Goal: Task Accomplishment & Management: Use online tool/utility

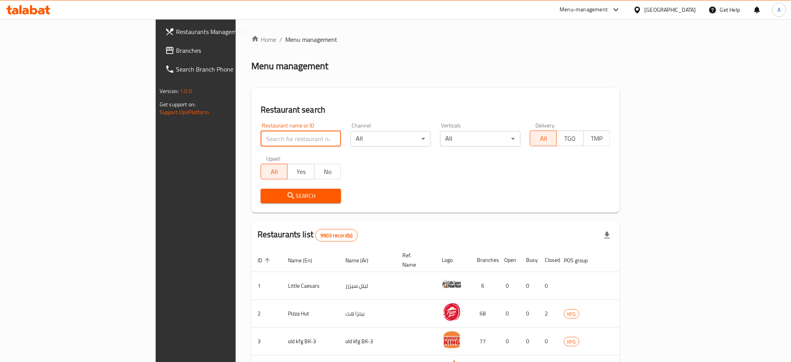
click at [261, 140] on input "search" at bounding box center [301, 139] width 80 height 16
click button "Search" at bounding box center [301, 196] width 80 height 14
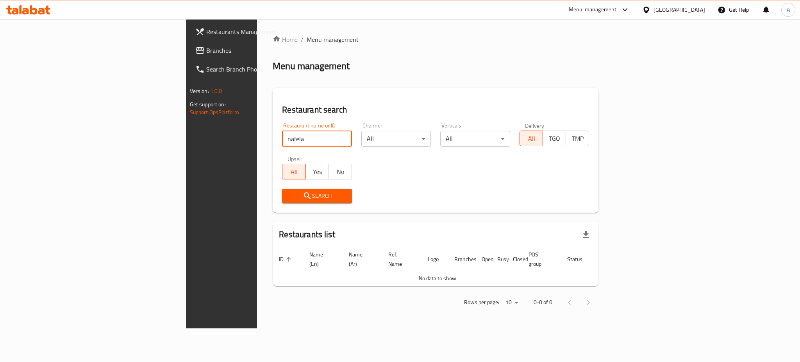
drag, startPoint x: 162, startPoint y: 137, endPoint x: 168, endPoint y: 139, distance: 6.5
click at [282, 137] on input "nafela" at bounding box center [317, 139] width 70 height 16
click button "Search" at bounding box center [317, 196] width 70 height 14
drag, startPoint x: 205, startPoint y: 135, endPoint x: 78, endPoint y: 142, distance: 127.0
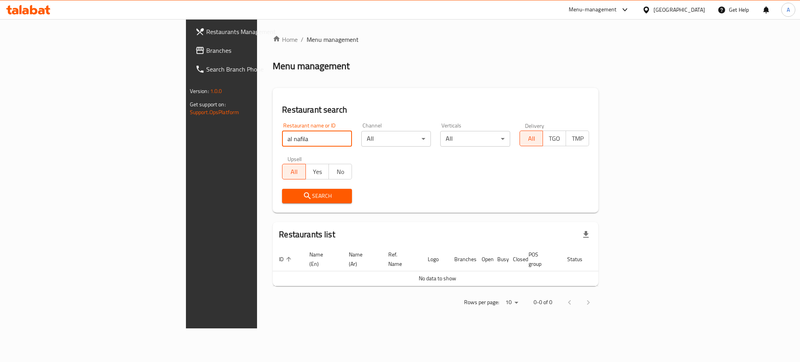
click at [186, 142] on div "Restaurants Management Branches Search Branch Phone Version: 1.0.0 Get support …" at bounding box center [400, 173] width 428 height 309
paste input "689937"
type input "689937"
drag, startPoint x: 235, startPoint y: 203, endPoint x: 235, endPoint y: 197, distance: 5.5
click at [282, 201] on button "Search" at bounding box center [317, 196] width 70 height 14
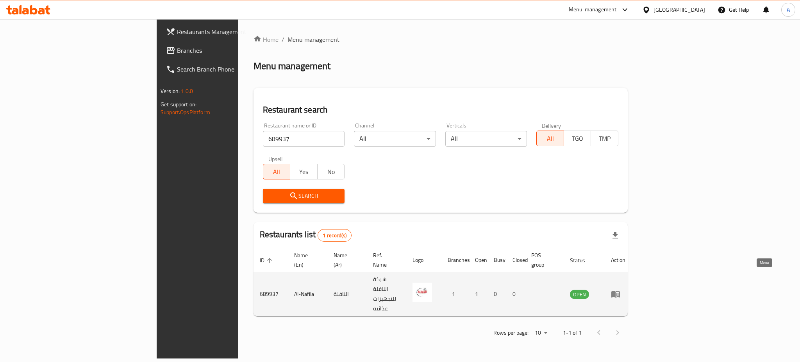
click at [625, 289] on link "enhanced table" at bounding box center [618, 293] width 14 height 9
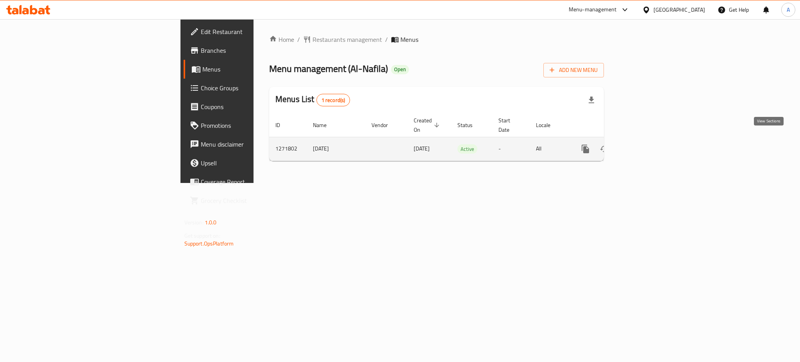
click at [646, 144] on icon "enhanced table" at bounding box center [641, 148] width 9 height 9
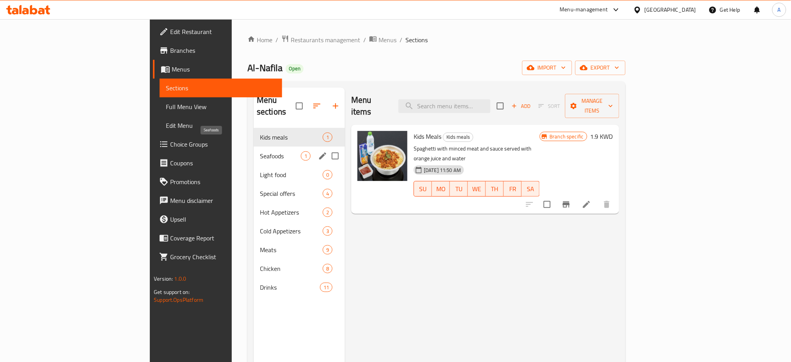
click at [260, 151] on span "Seafoods" at bounding box center [280, 155] width 41 height 9
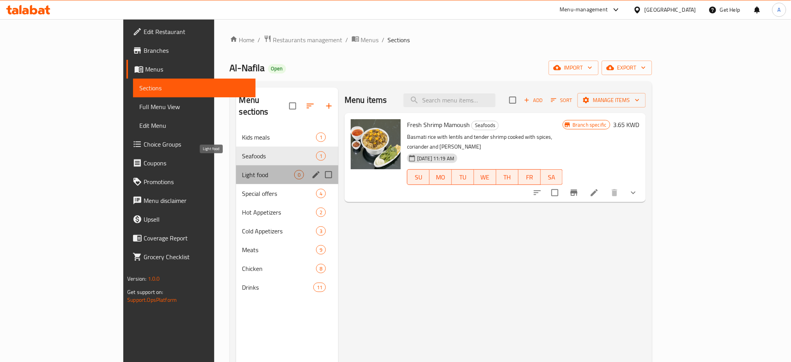
click at [242, 170] on span "Light food" at bounding box center [268, 174] width 52 height 9
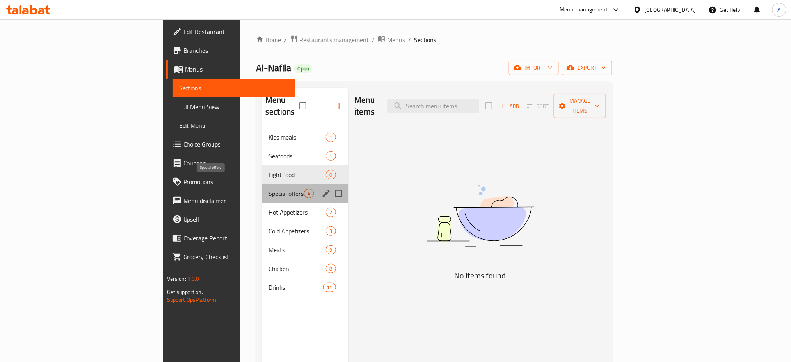
click at [269, 189] on span "Special offers" at bounding box center [287, 193] width 36 height 9
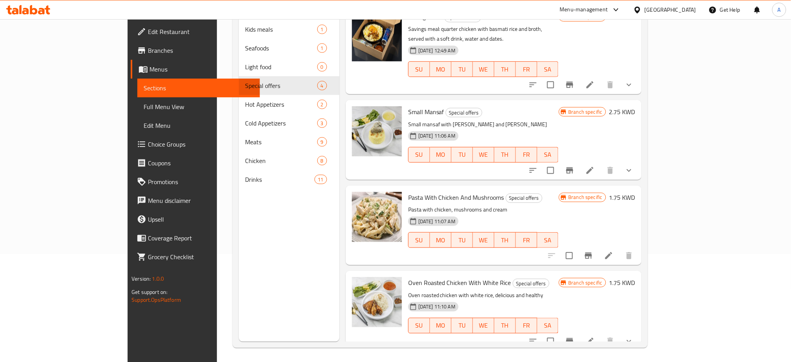
scroll to position [109, 0]
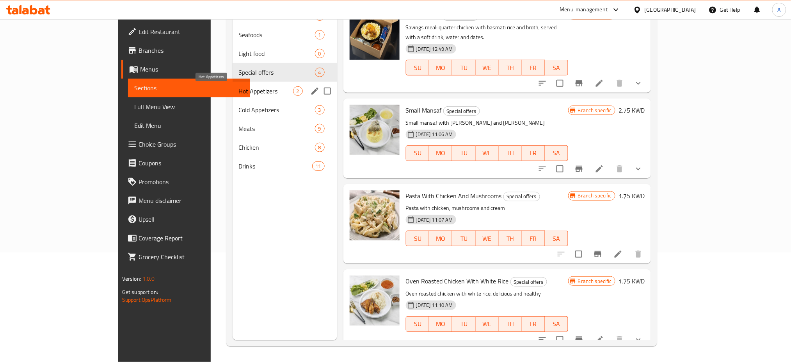
click at [239, 93] on span "Hot Appetizers" at bounding box center [266, 90] width 54 height 9
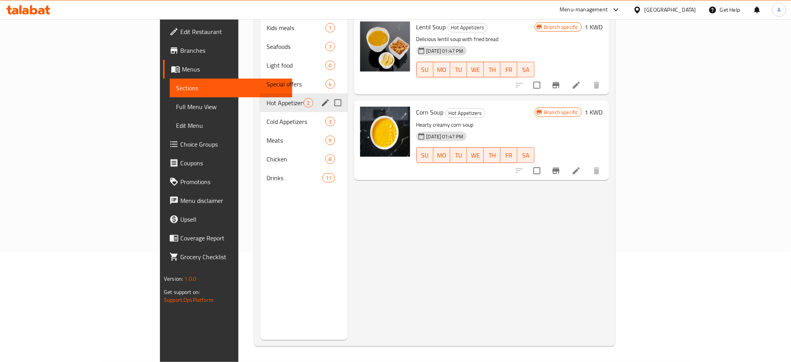
scroll to position [57, 0]
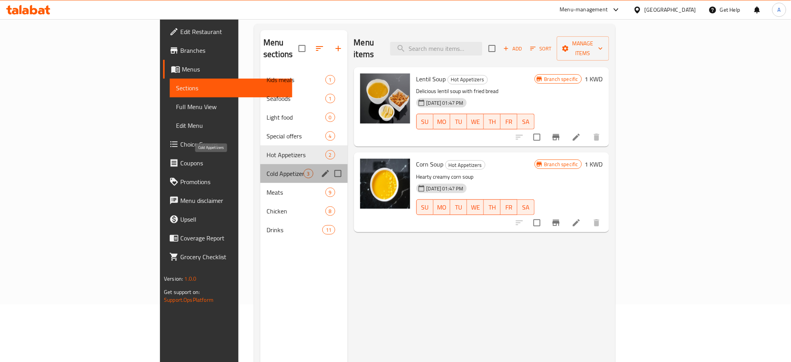
click at [267, 169] on span "Cold Appetizers" at bounding box center [285, 173] width 37 height 9
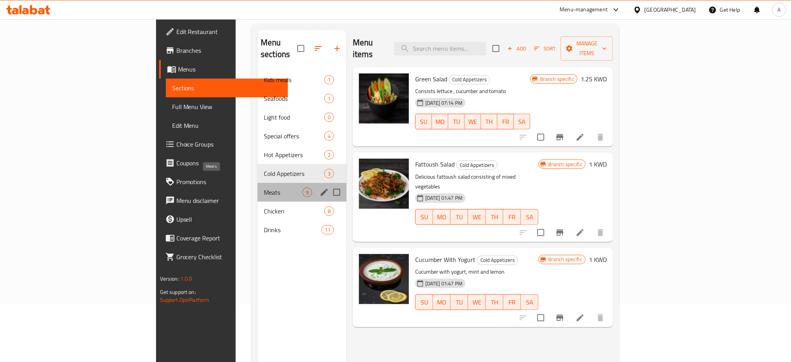
click at [264, 187] on span "Meats" at bounding box center [283, 191] width 39 height 9
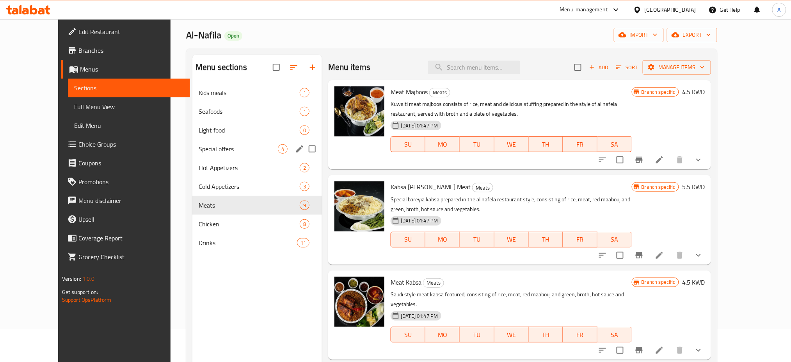
scroll to position [109, 0]
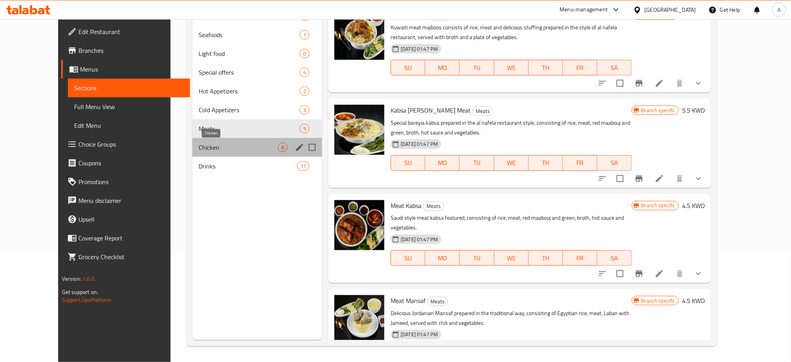
click at [227, 150] on span "Chicken" at bounding box center [238, 147] width 79 height 9
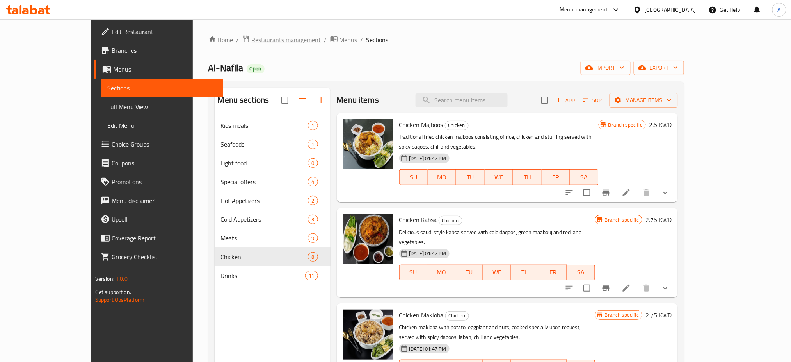
click at [252, 38] on span "Restaurants management" at bounding box center [286, 39] width 69 height 9
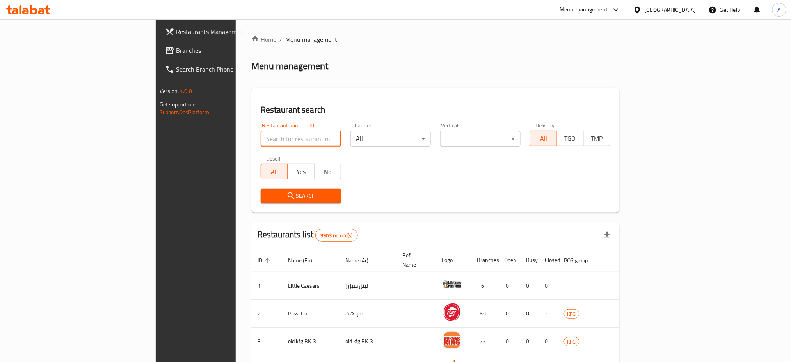
click at [261, 141] on input "search" at bounding box center [301, 139] width 80 height 16
type input "line x"
click button "Search" at bounding box center [301, 196] width 80 height 14
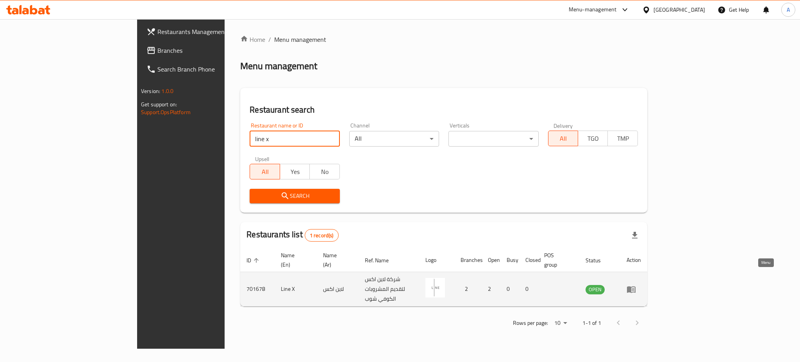
click at [641, 284] on link "enhanced table" at bounding box center [633, 288] width 14 height 9
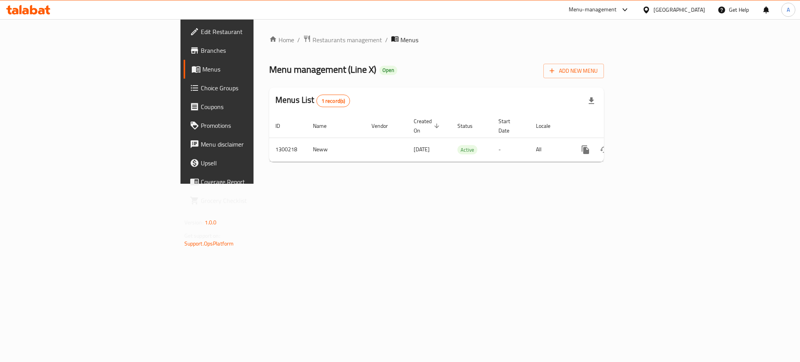
click at [619, 184] on div "Home / Restaurants management / Menus Menu management ( Line X ) Open Add New M…" at bounding box center [436, 101] width 366 height 164
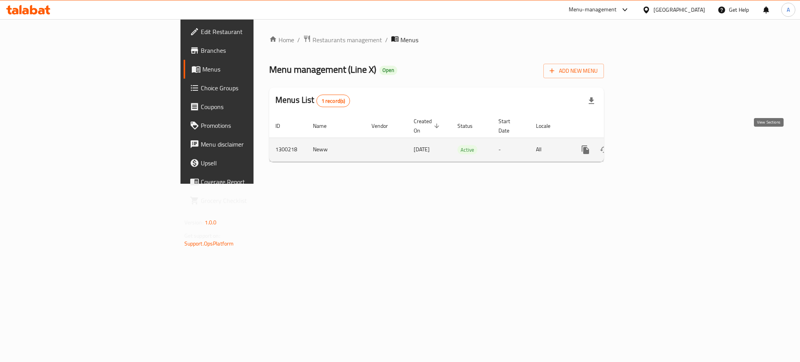
click at [646, 145] on icon "enhanced table" at bounding box center [641, 149] width 9 height 9
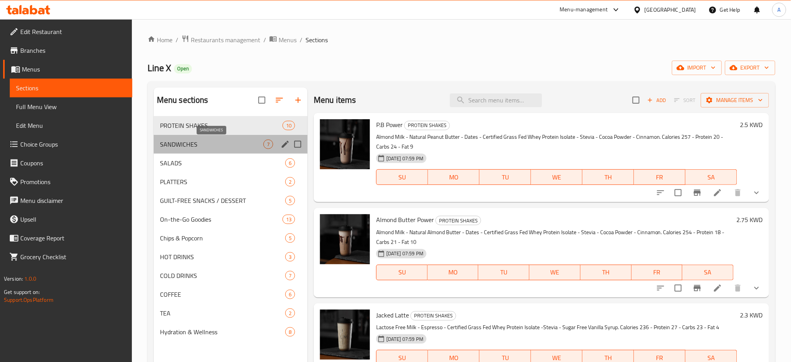
click at [185, 142] on span "SANDWICHES" at bounding box center [211, 143] width 103 height 9
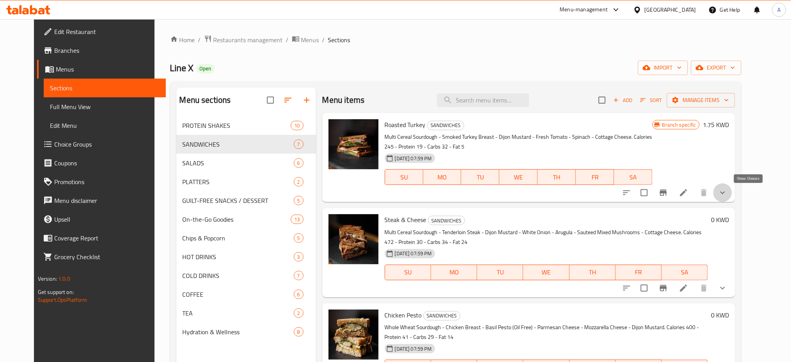
click at [728, 196] on icon "show more" at bounding box center [722, 192] width 9 height 9
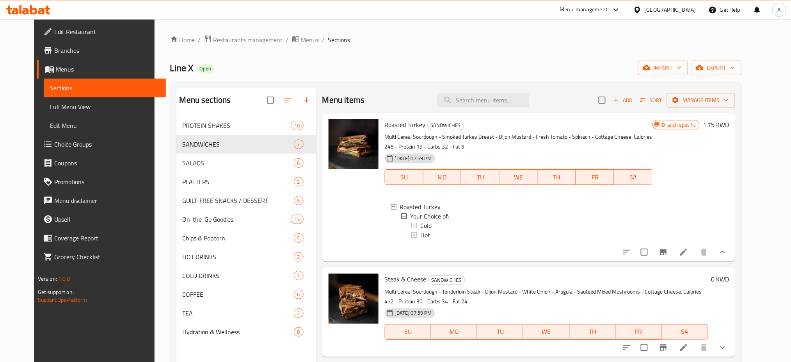
scroll to position [104, 0]
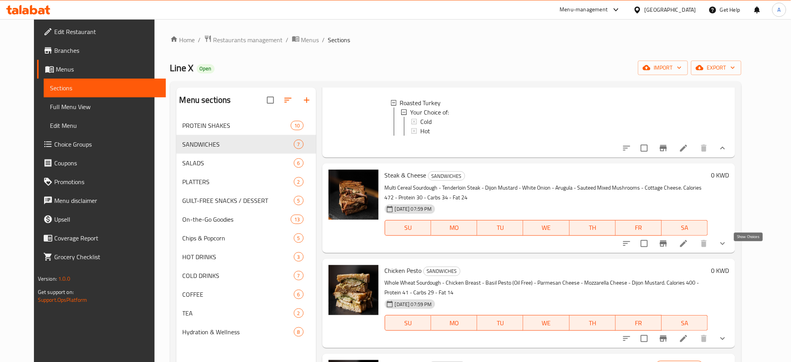
click at [728, 248] on icon "show more" at bounding box center [722, 243] width 9 height 9
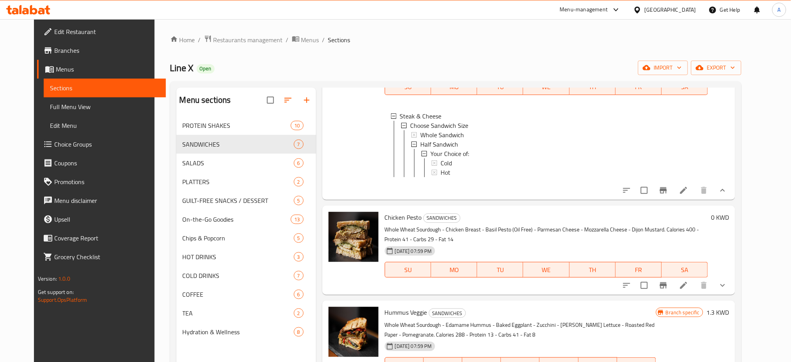
scroll to position [364, 0]
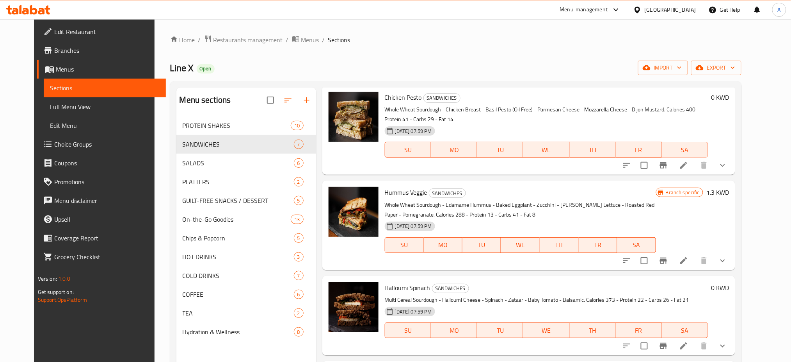
click at [728, 170] on icon "show more" at bounding box center [722, 164] width 9 height 9
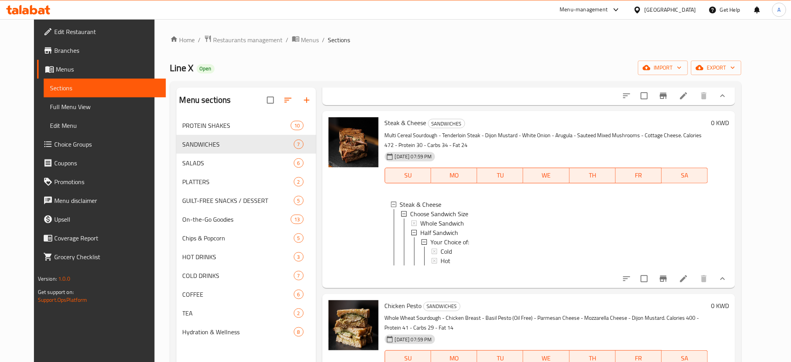
scroll to position [208, 0]
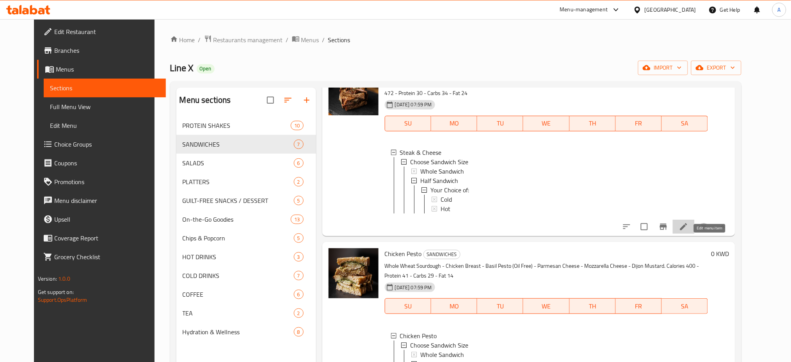
click at [688, 230] on icon at bounding box center [684, 226] width 7 height 7
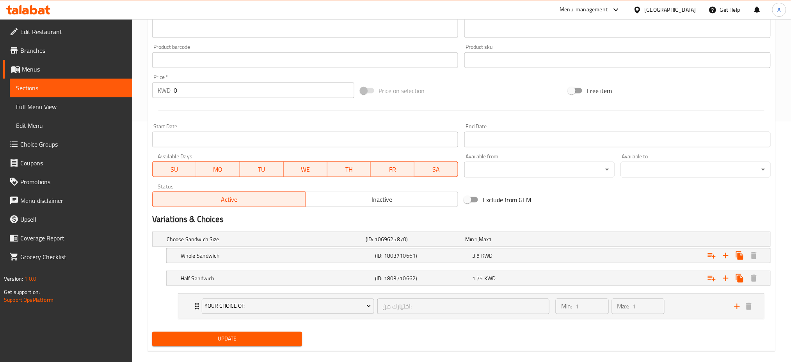
scroll to position [251, 0]
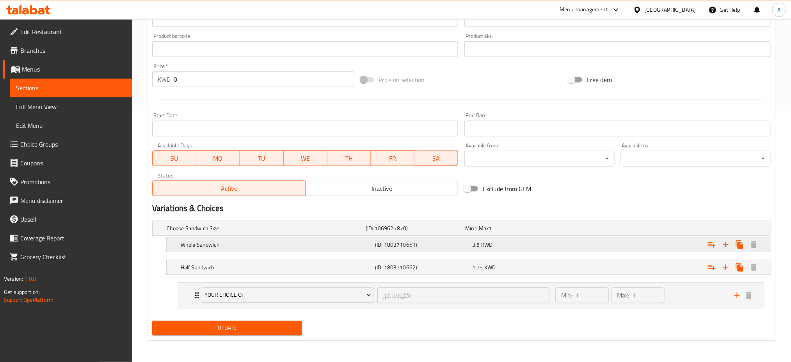
click at [207, 248] on h5 "Whole Sandwich" at bounding box center [276, 245] width 191 height 8
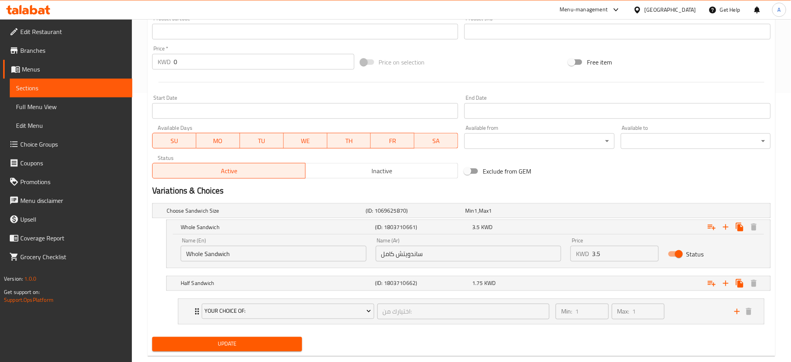
scroll to position [285, 0]
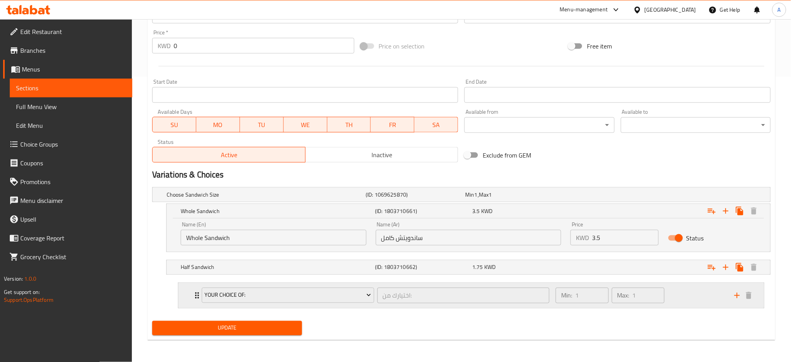
click at [198, 296] on div "Your Choice of: اختيارك من: ​" at bounding box center [375, 295] width 357 height 25
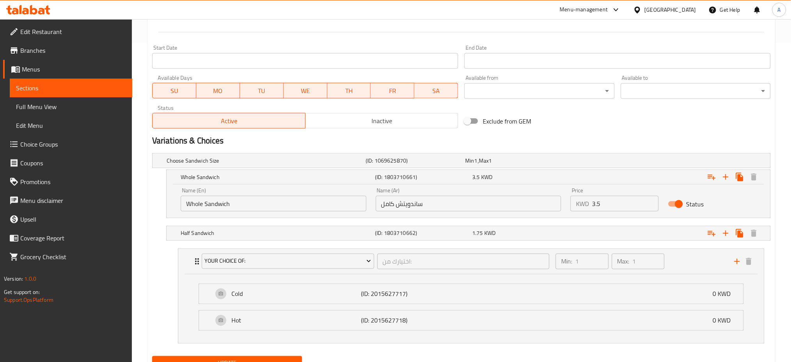
scroll to position [354, 0]
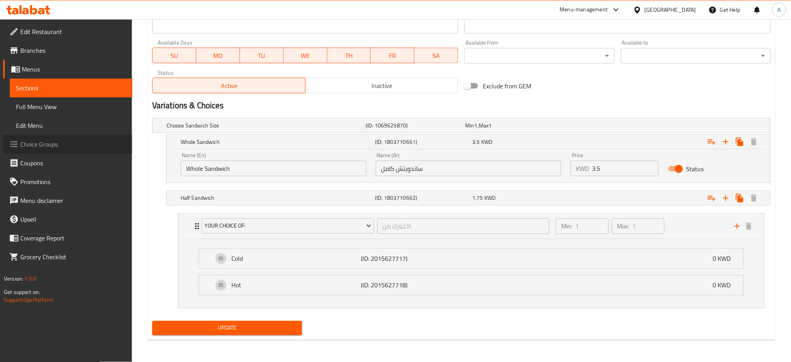
click at [38, 143] on span "Choice Groups" at bounding box center [73, 143] width 106 height 9
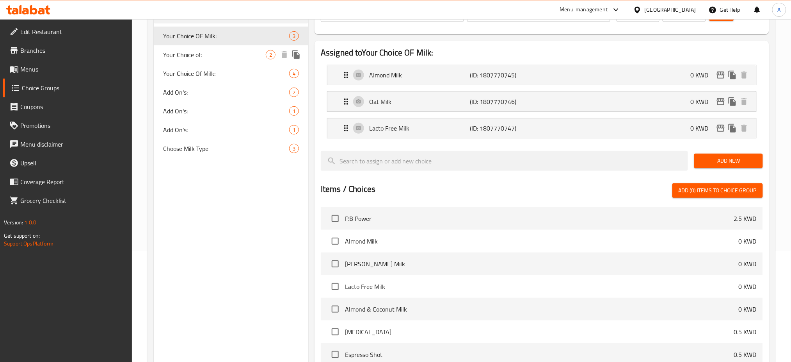
click at [206, 60] on div "Your Choice of: 2" at bounding box center [231, 54] width 155 height 19
type input "Your Choice of:"
type input "اختيارك من:"
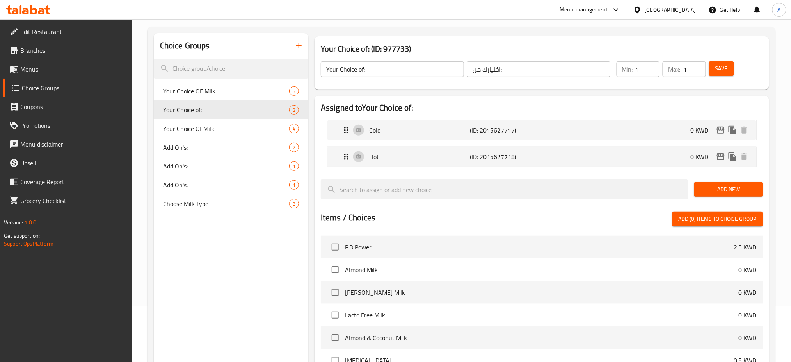
scroll to position [50, 0]
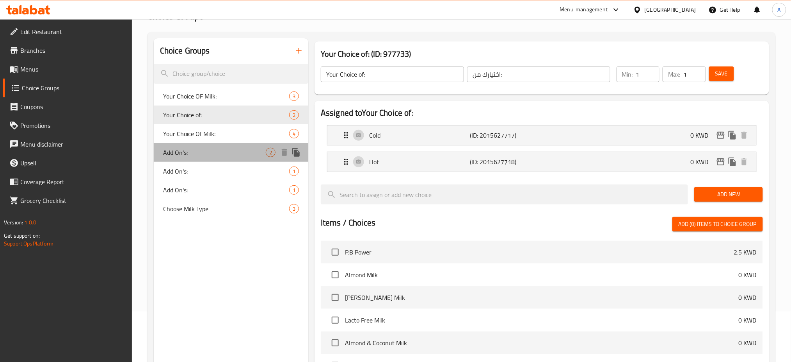
click at [207, 150] on span "Add On's:" at bounding box center [214, 152] width 103 height 9
type input "Add On's:"
type input "الإضافات:"
type input "0"
type input "2"
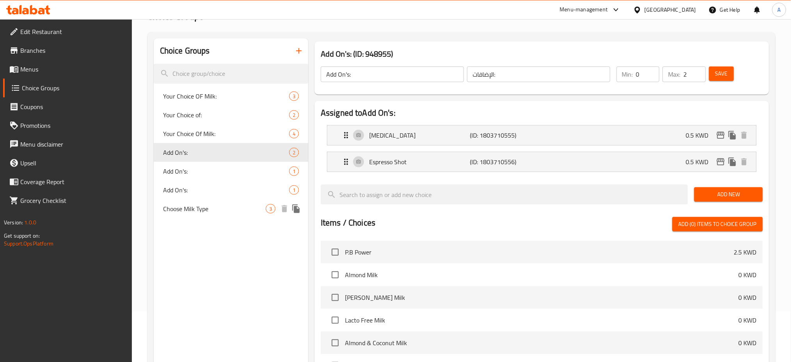
click at [208, 212] on span "Choose Milk Type" at bounding box center [214, 208] width 103 height 9
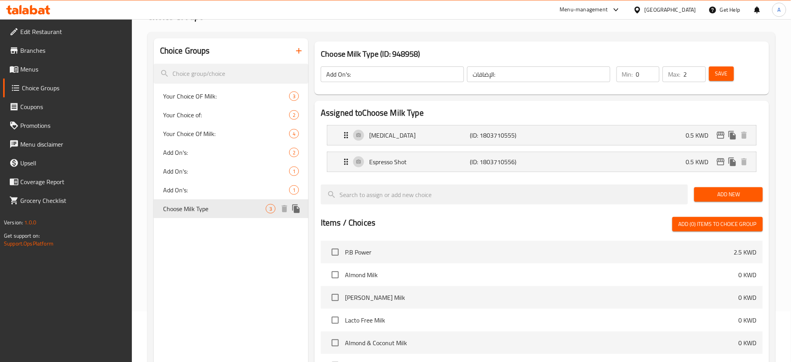
type input "Choose Milk Type"
type input "اختر نوع الحليب"
type input "1"
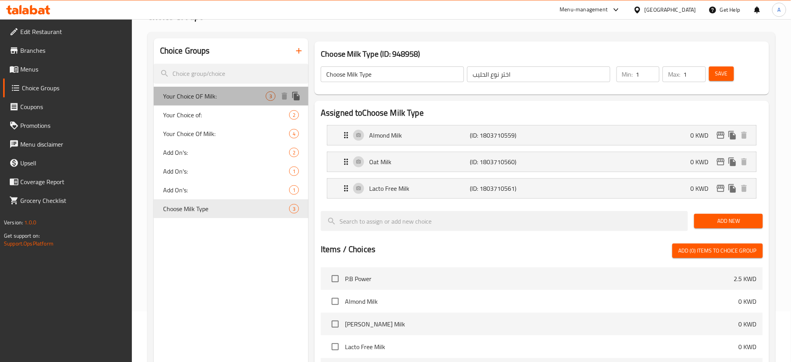
click at [205, 93] on span "Your Choice OF Milk:" at bounding box center [214, 95] width 103 height 9
type input "Your Choice OF Milk:"
type input "إختيارك من الحليب:"
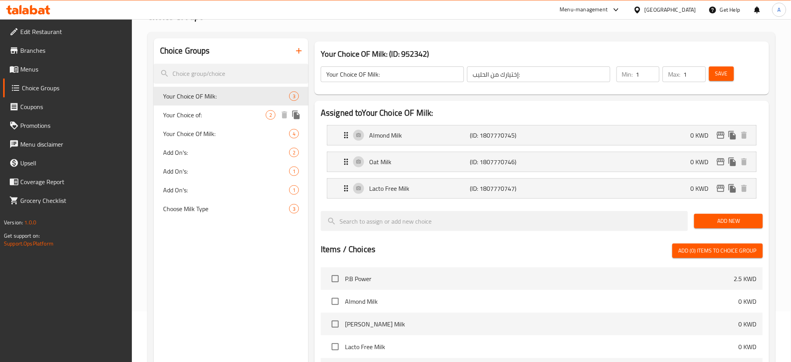
click at [203, 117] on span "Your Choice of:" at bounding box center [214, 114] width 103 height 9
type input "Your Choice of:"
type input "اختيارك من:"
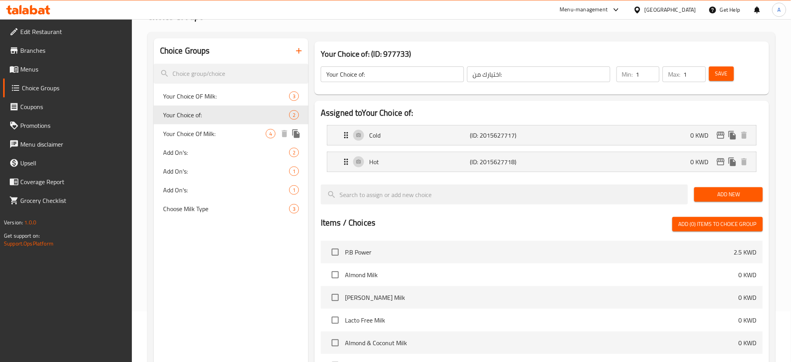
click at [205, 130] on span "Your Choice Of Milk:" at bounding box center [214, 133] width 103 height 9
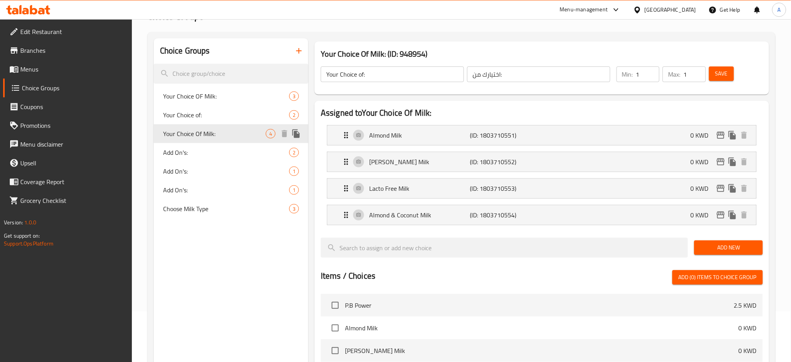
type input "Your Choice Of Milk:"
type input "إختيارك من الحليب:"
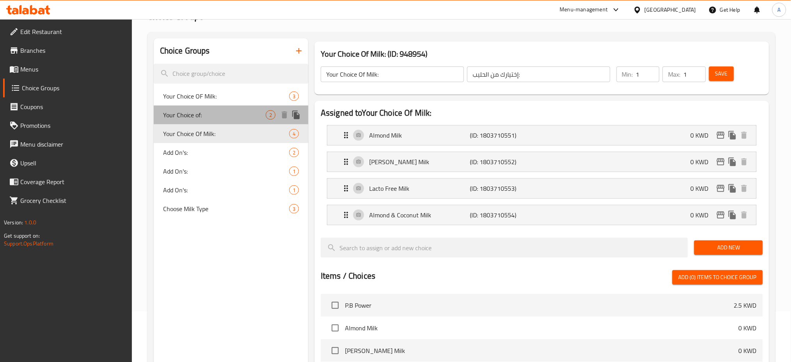
click at [193, 112] on span "Your Choice of:" at bounding box center [214, 114] width 103 height 9
type input "Your Choice of:"
type input "اختيارك من:"
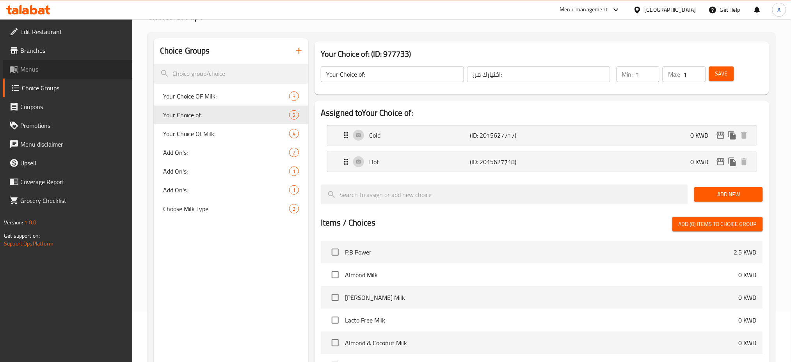
click at [43, 64] on span "Menus" at bounding box center [73, 68] width 106 height 9
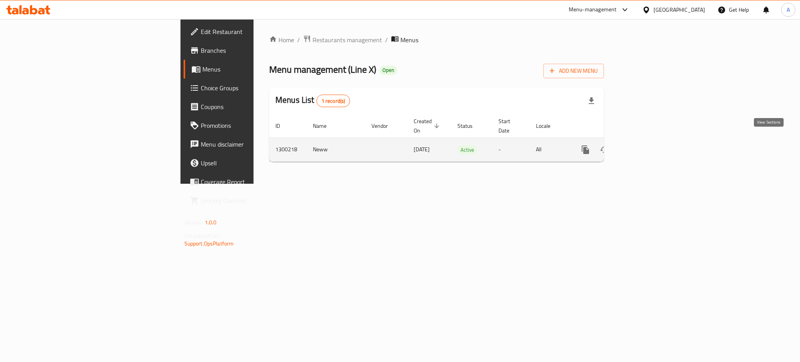
click at [646, 145] on icon "enhanced table" at bounding box center [641, 149] width 9 height 9
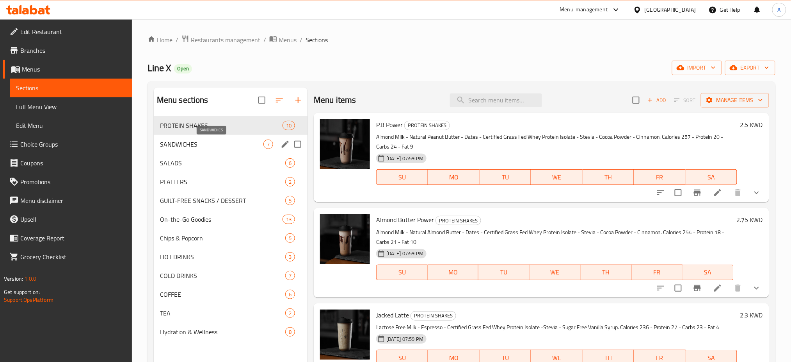
click at [249, 147] on span "SANDWICHES" at bounding box center [211, 143] width 103 height 9
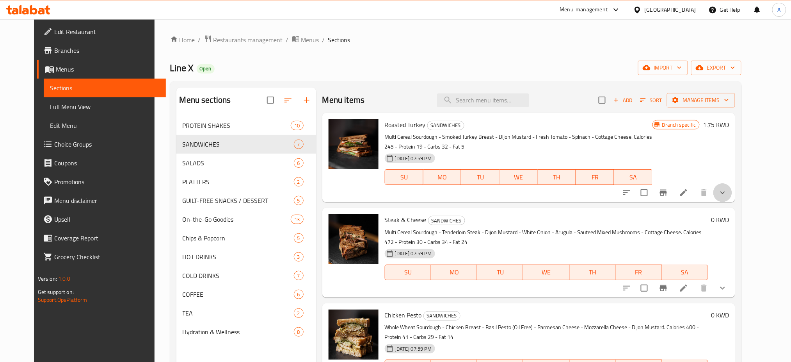
click at [728, 188] on icon "show more" at bounding box center [722, 192] width 9 height 9
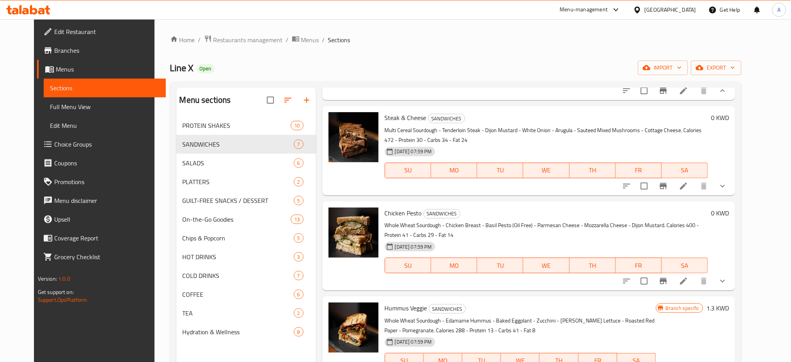
scroll to position [173, 0]
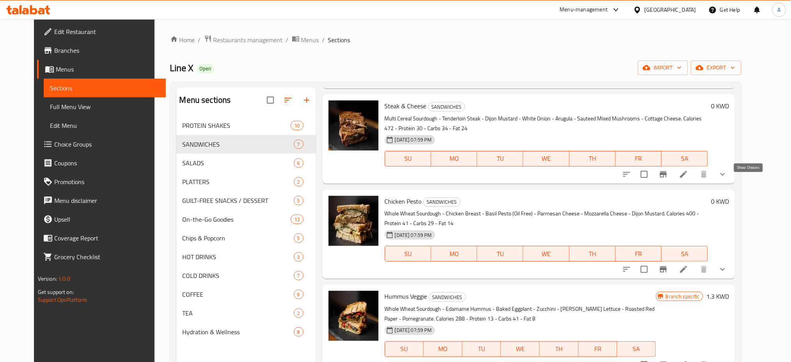
click at [728, 179] on icon "show more" at bounding box center [722, 173] width 9 height 9
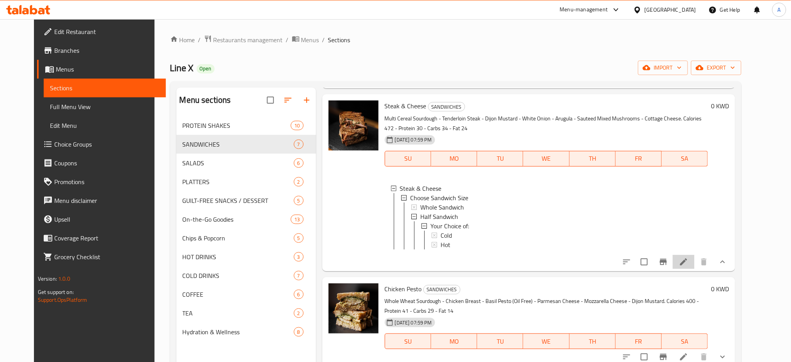
click at [695, 269] on li at bounding box center [684, 262] width 22 height 14
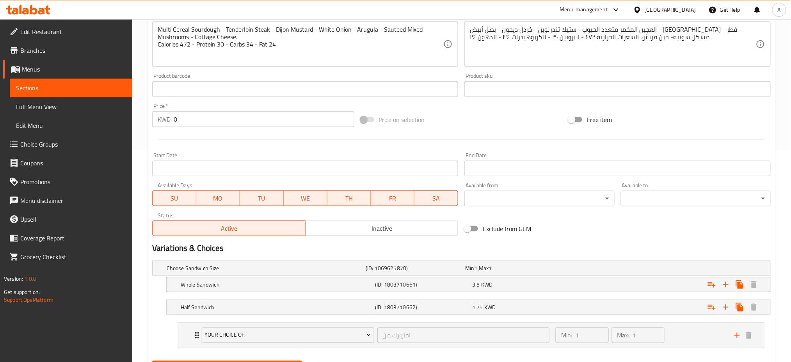
scroll to position [251, 0]
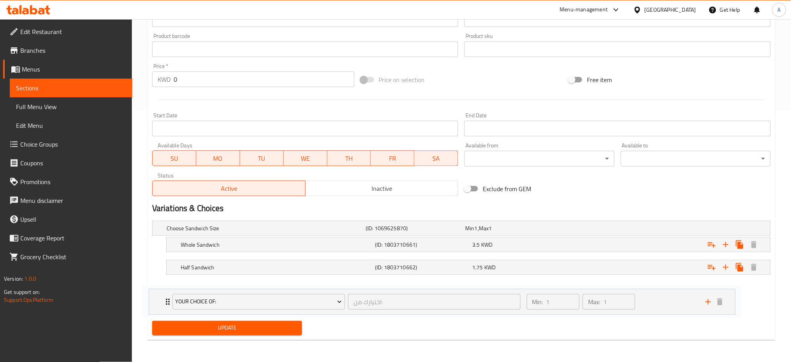
drag, startPoint x: 185, startPoint y: 294, endPoint x: 155, endPoint y: 302, distance: 31.7
click at [155, 302] on nav "Your Choice of: اختيارك من: ​ Min: 1 ​ Max: 1 ​ Cold (ID: 2015627717) 0 KWD Nam…" at bounding box center [461, 295] width 619 height 38
click at [260, 268] on h5 "Half Sandwich" at bounding box center [276, 267] width 191 height 8
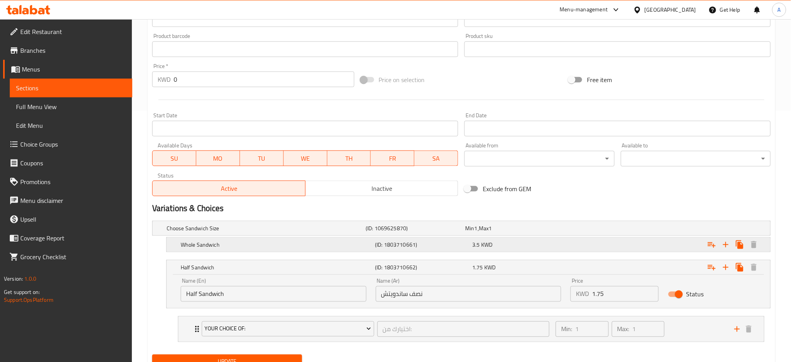
click at [227, 244] on h5 "Whole Sandwich" at bounding box center [276, 245] width 191 height 8
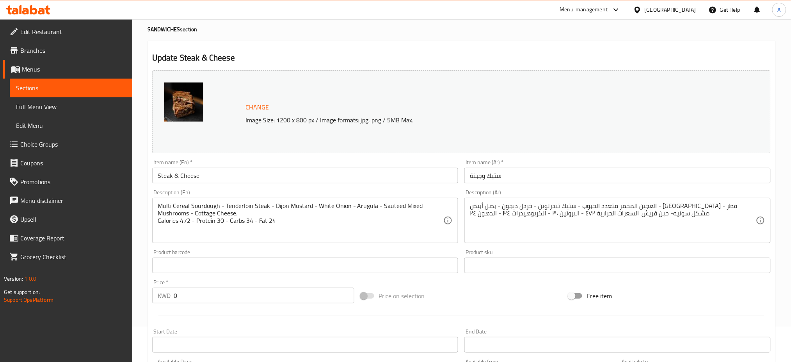
scroll to position [0, 0]
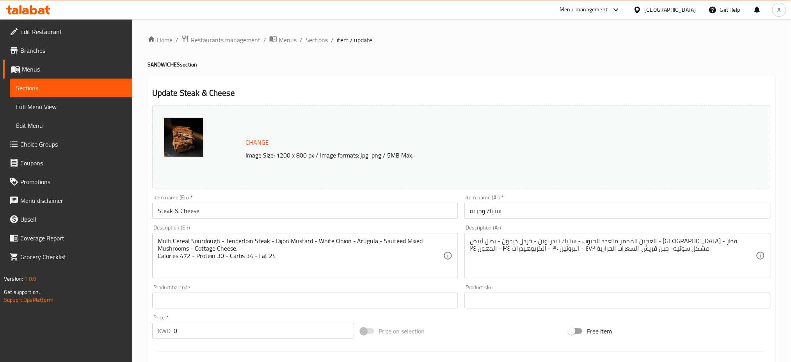
click at [314, 33] on div "Home / Restaurants management / Menus / Sections / item / update SANDWICHES sec…" at bounding box center [461, 349] width 659 height 661
click at [315, 40] on span "Sections" at bounding box center [317, 39] width 22 height 9
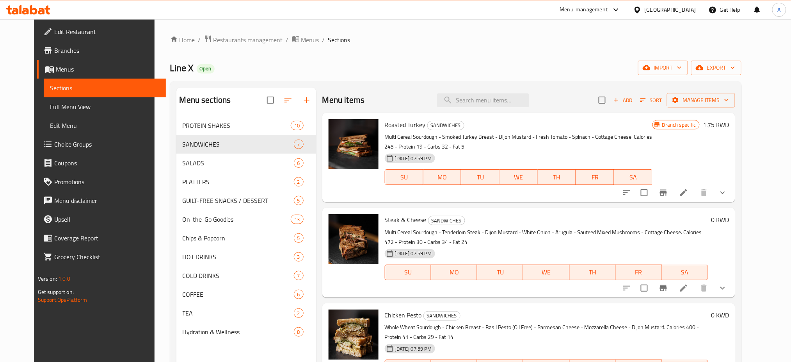
scroll to position [95, 0]
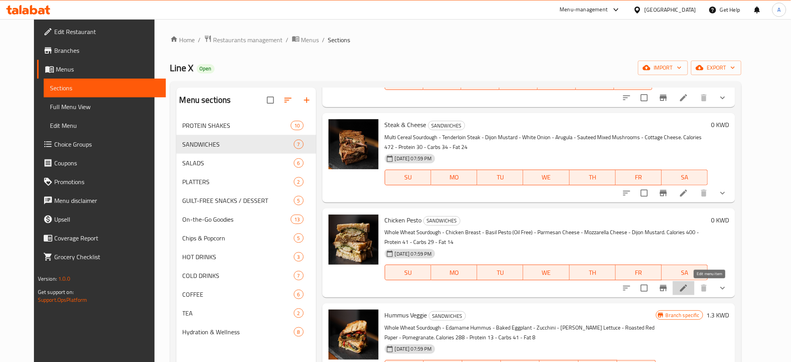
click at [689, 286] on icon at bounding box center [683, 287] width 9 height 9
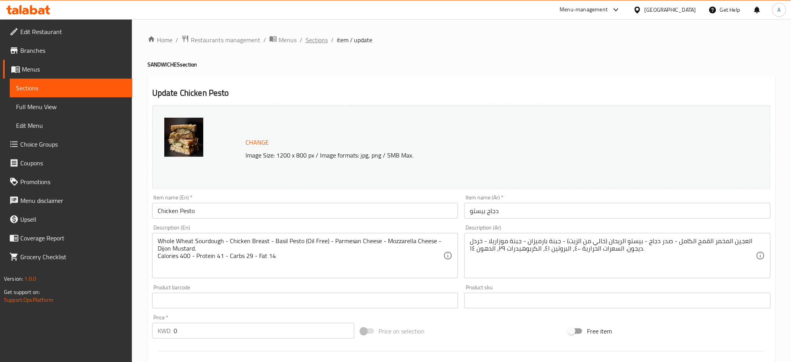
click at [315, 39] on span "Sections" at bounding box center [317, 39] width 22 height 9
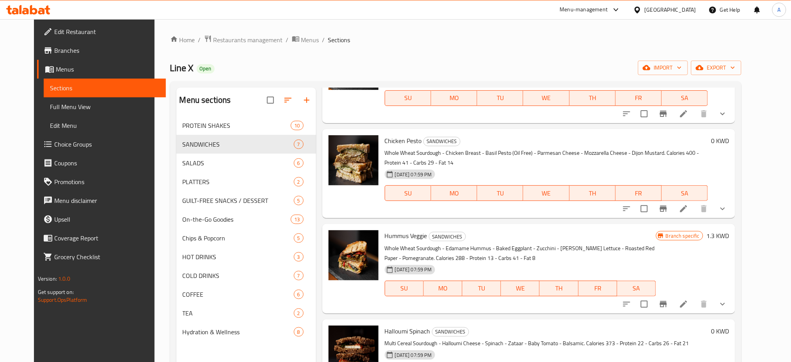
scroll to position [175, 0]
click at [728, 206] on icon "show more" at bounding box center [722, 207] width 9 height 9
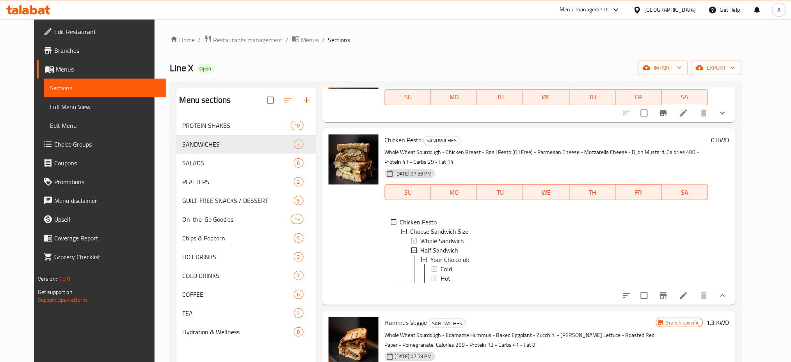
scroll to position [358, 0]
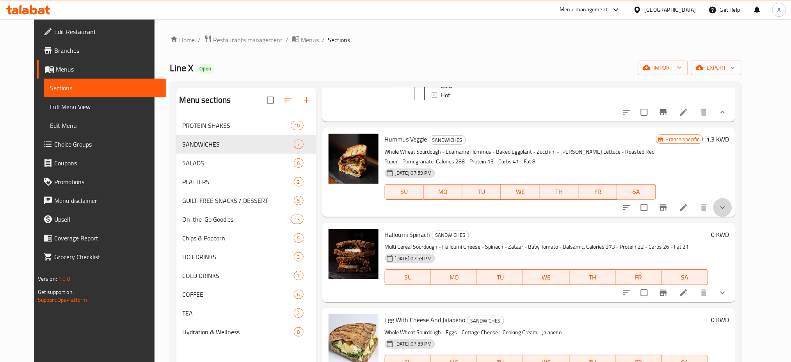
click at [732, 217] on button "show more" at bounding box center [723, 207] width 19 height 19
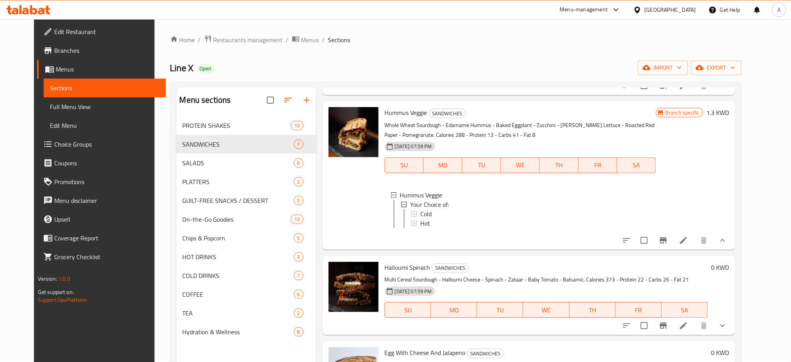
scroll to position [456, 0]
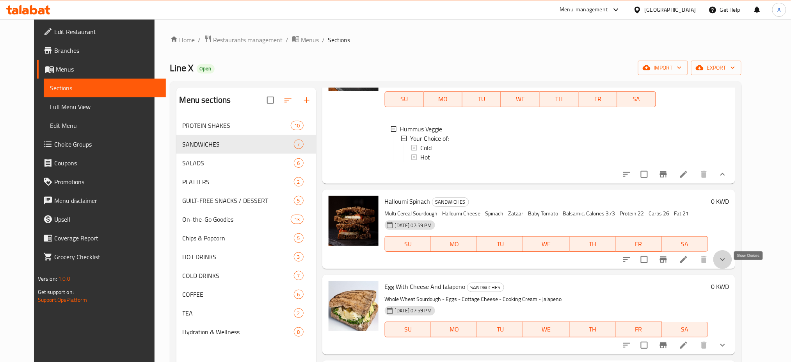
click at [728, 264] on icon "show more" at bounding box center [722, 259] width 9 height 9
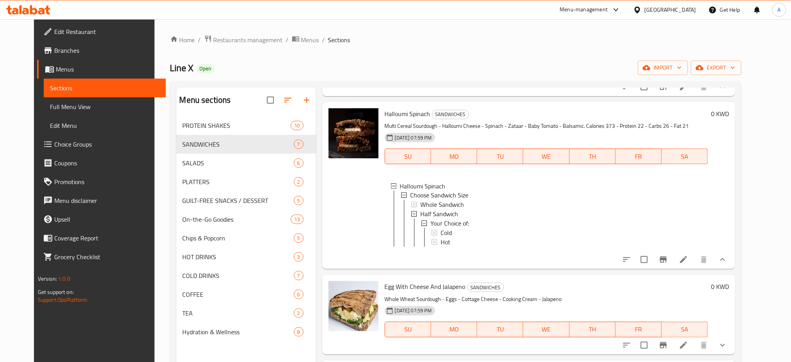
scroll to position [109, 0]
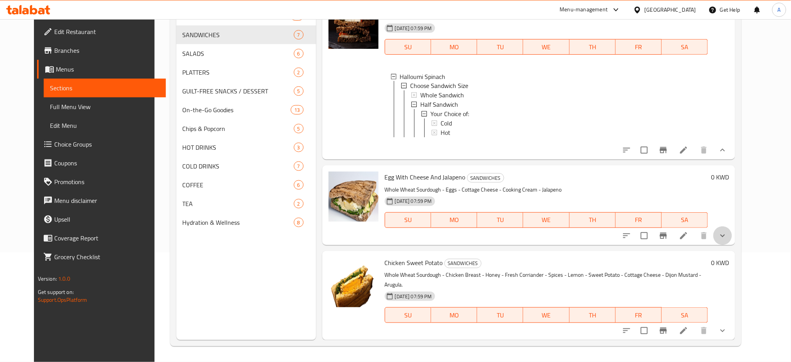
click at [732, 244] on button "show more" at bounding box center [723, 235] width 19 height 19
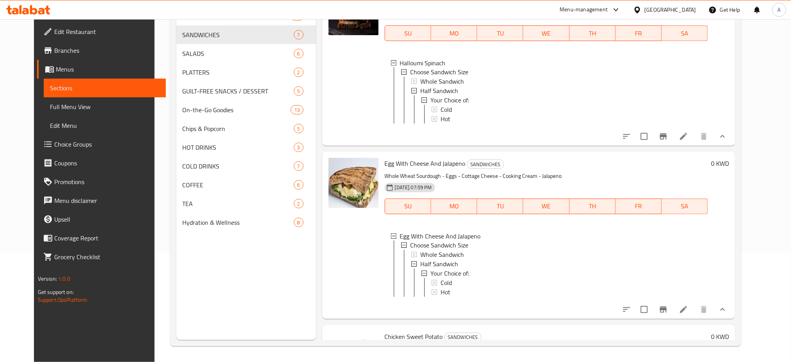
scroll to position [647, 0]
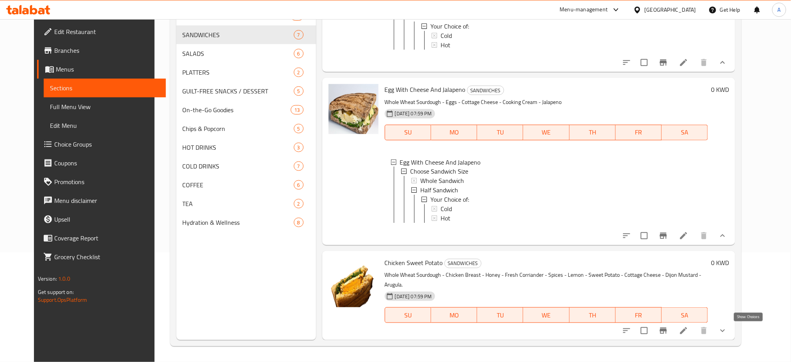
click at [728, 327] on icon "show more" at bounding box center [722, 330] width 9 height 9
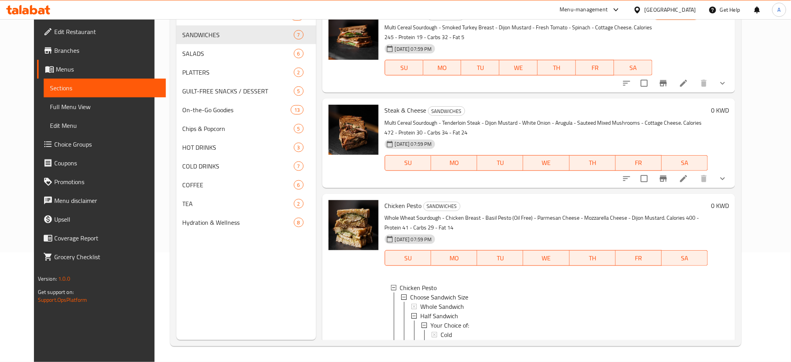
scroll to position [0, 0]
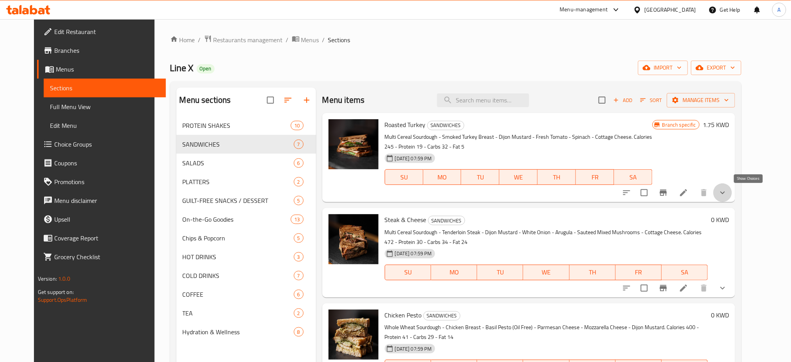
click at [728, 191] on icon "show more" at bounding box center [722, 192] width 9 height 9
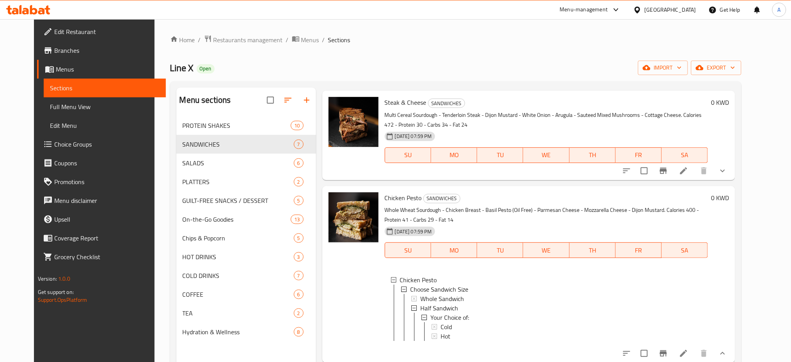
scroll to position [176, 0]
click at [728, 176] on icon "show more" at bounding box center [722, 170] width 9 height 9
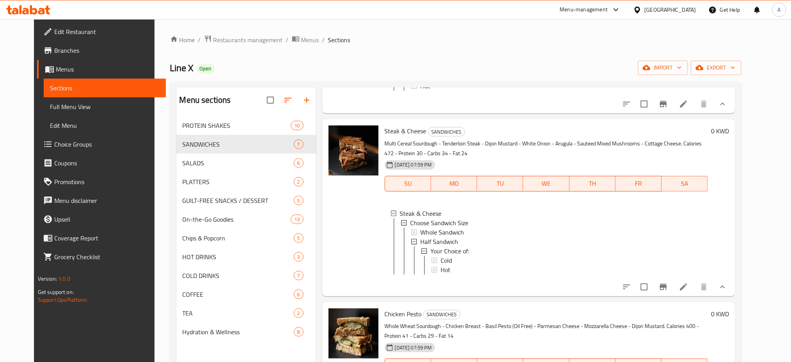
scroll to position [149, 0]
click at [695, 293] on li at bounding box center [684, 286] width 22 height 14
